Goal: Task Accomplishment & Management: Use online tool/utility

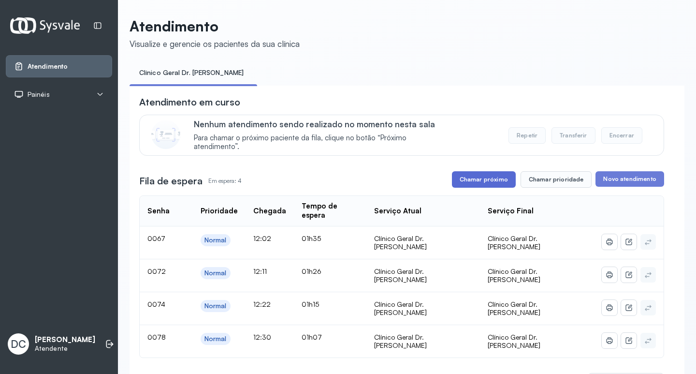
click at [473, 185] on button "Chamar próximo" at bounding box center [484, 179] width 64 height 16
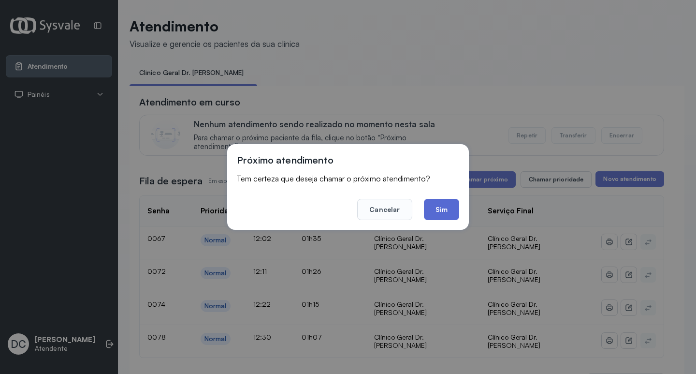
click at [448, 207] on button "Sim" at bounding box center [441, 209] width 35 height 21
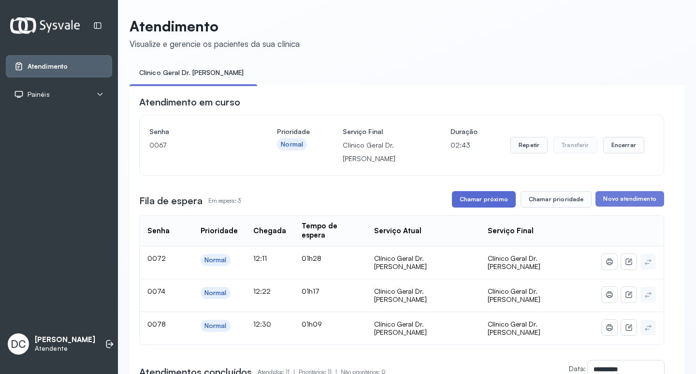
click at [491, 207] on button "Chamar próximo" at bounding box center [484, 199] width 64 height 16
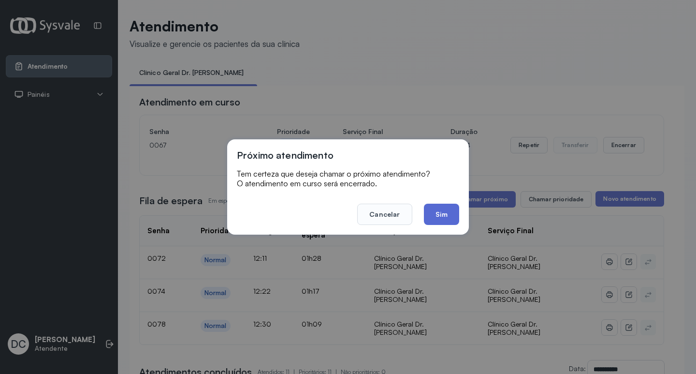
click at [454, 213] on button "Sim" at bounding box center [441, 214] width 35 height 21
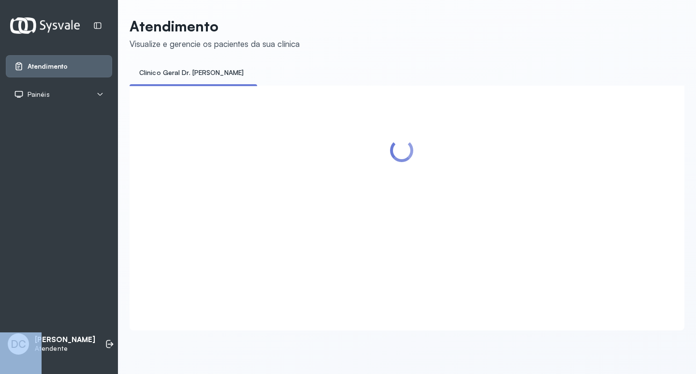
click at [454, 213] on div at bounding box center [401, 196] width 525 height 202
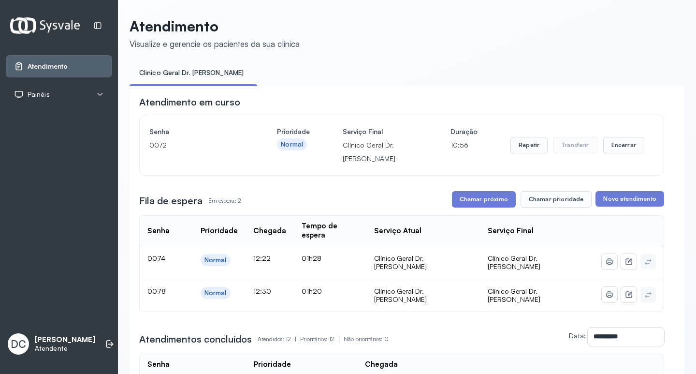
click at [93, 186] on div "Atendimento Painéis Tv DC Diego Cézar Guirra Freitas Andrade Atendente" at bounding box center [59, 187] width 118 height 374
click at [488, 198] on button "Chamar próximo" at bounding box center [484, 199] width 64 height 16
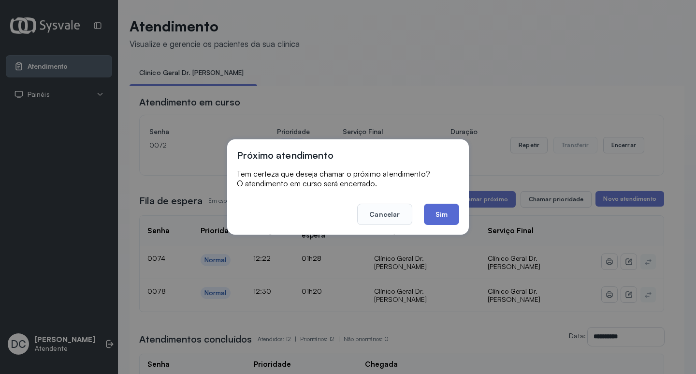
click at [440, 217] on button "Sim" at bounding box center [441, 214] width 35 height 21
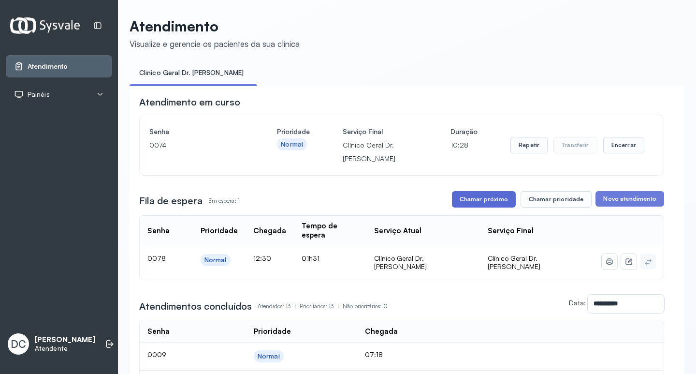
click at [481, 200] on button "Chamar próximo" at bounding box center [484, 199] width 64 height 16
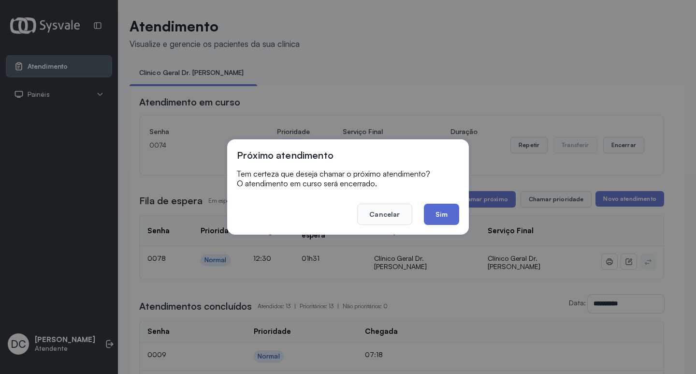
click at [443, 209] on button "Sim" at bounding box center [441, 214] width 35 height 21
